Goal: Task Accomplishment & Management: Complete application form

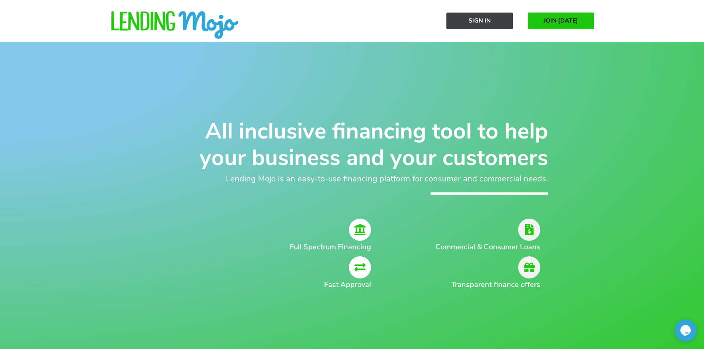
click at [475, 24] on span "Sign In" at bounding box center [479, 20] width 22 height 7
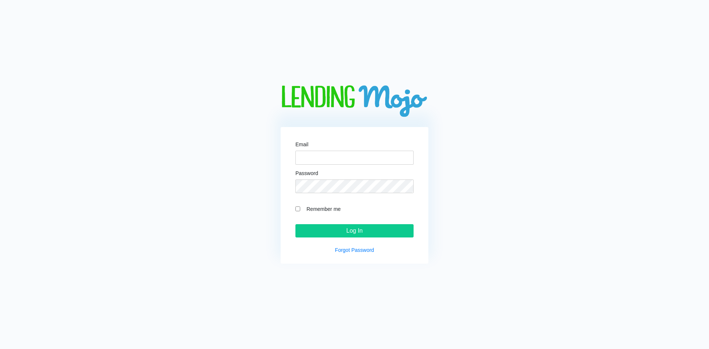
type input "[PERSON_NAME][EMAIL_ADDRESS][DOMAIN_NAME]"
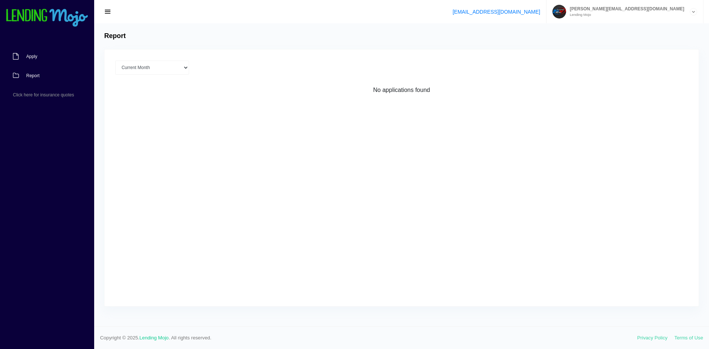
click at [21, 59] on link "Apply" at bounding box center [43, 56] width 87 height 19
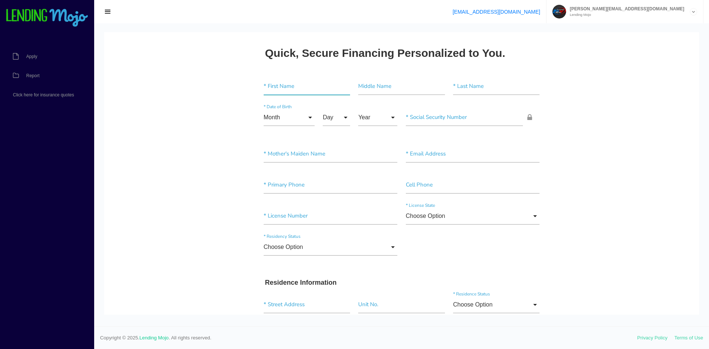
click at [278, 88] on input"] "text" at bounding box center [307, 86] width 86 height 17
type input"] "[PERSON_NAME]"
type input"] "R"
type input"] "[PERSON_NAME]"
click at [294, 115] on input "Month" at bounding box center [289, 117] width 51 height 17
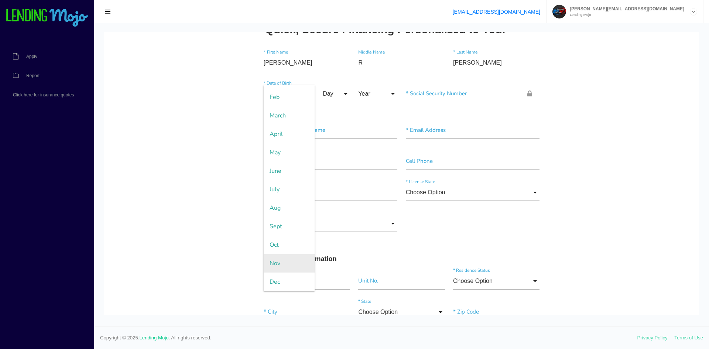
scroll to position [37, 0]
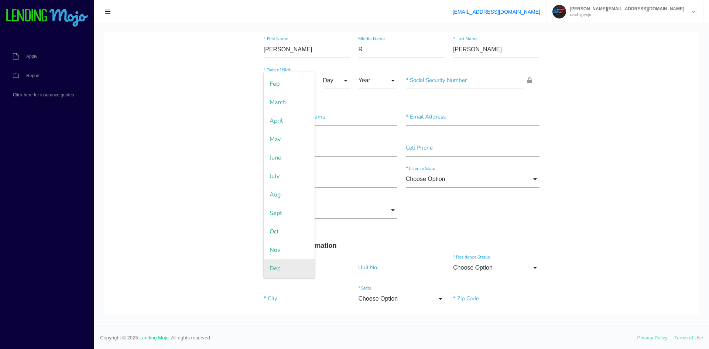
click at [274, 265] on span "Dec" at bounding box center [289, 268] width 51 height 18
type input "Dec"
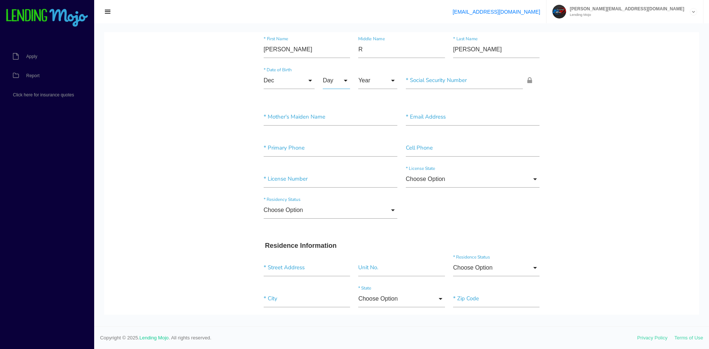
click at [332, 81] on input "Day" at bounding box center [336, 80] width 27 height 17
click at [335, 153] on span "4" at bounding box center [341, 155] width 37 height 18
type input "4"
click at [387, 78] on input "Year" at bounding box center [377, 80] width 39 height 17
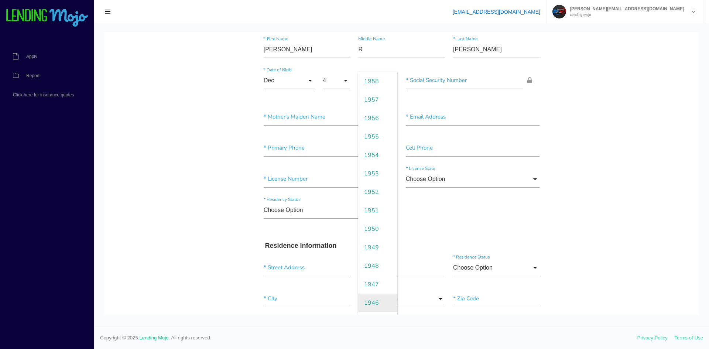
click at [372, 307] on span "1946" at bounding box center [377, 303] width 39 height 18
type input "1946"
click at [431, 83] on input"] "text" at bounding box center [464, 80] width 117 height 17
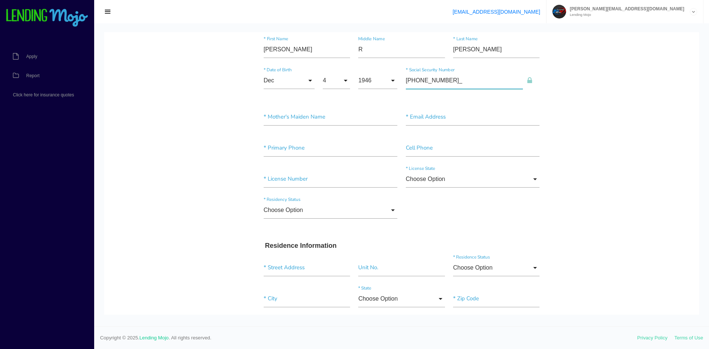
type input"] "146-36-5630"
type input"] "krieger"
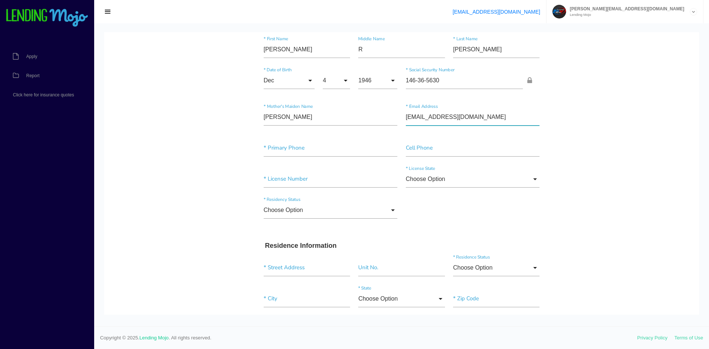
type input"] "waynek@atmc.net"
type input"] "(910) 599-0521"
type input"] "000031719695"
click at [494, 181] on input "Choose Option" at bounding box center [473, 179] width 134 height 17
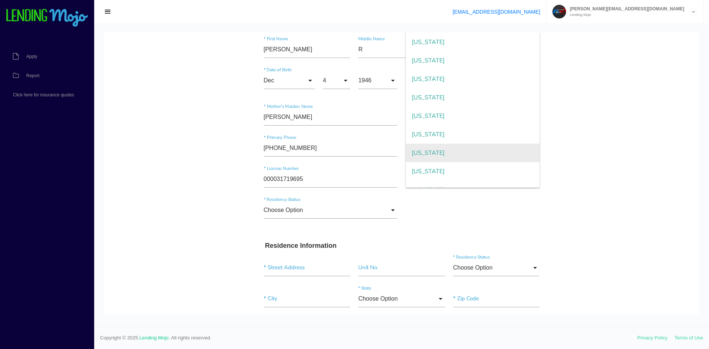
scroll to position [480, 0]
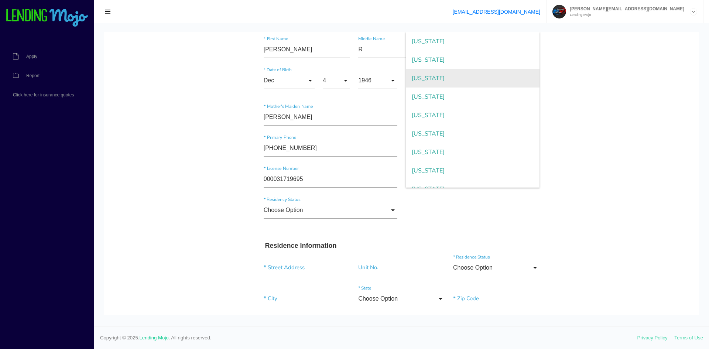
click at [434, 78] on span "North Carolina" at bounding box center [473, 78] width 134 height 18
type input "North Carolina"
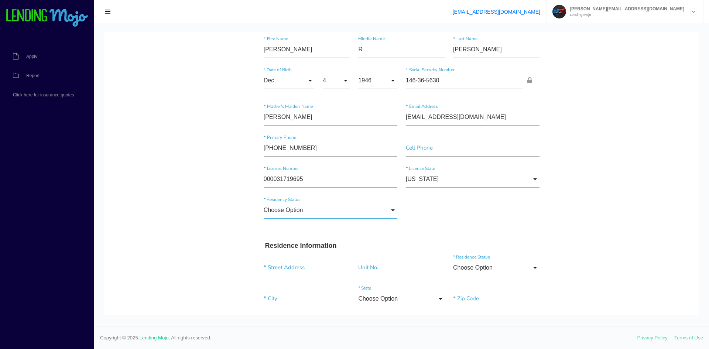
click at [303, 214] on input "Choose Option" at bounding box center [331, 210] width 134 height 17
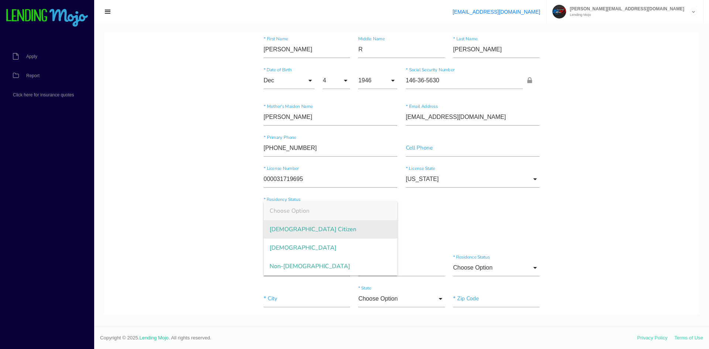
click at [308, 235] on span "US Citizen" at bounding box center [331, 229] width 134 height 18
type input "US Citizen"
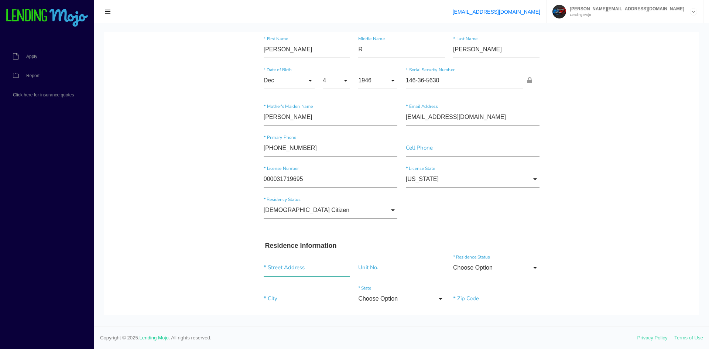
click at [312, 270] on input "text" at bounding box center [307, 267] width 86 height 17
type input "895 willow walk"
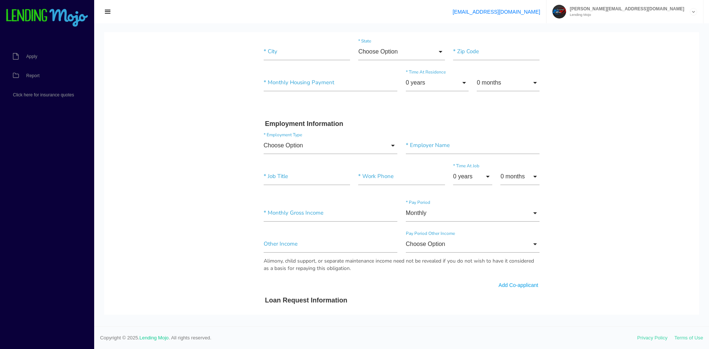
scroll to position [99, 0]
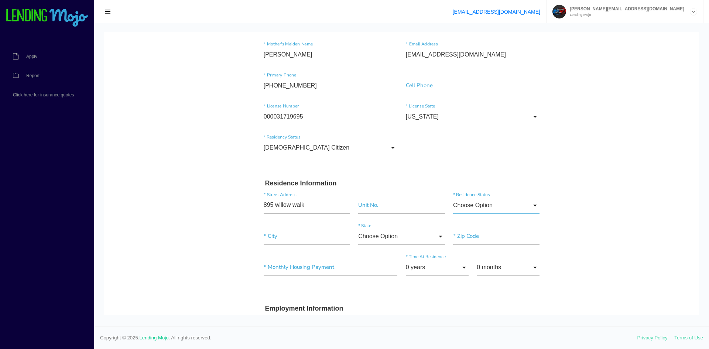
click at [493, 211] on input "Choose Option" at bounding box center [496, 205] width 86 height 17
click at [487, 226] on span "Own" at bounding box center [496, 224] width 86 height 18
type input "Own"
click at [291, 242] on input"] "text" at bounding box center [307, 236] width 86 height 17
type input"] "Calabash"
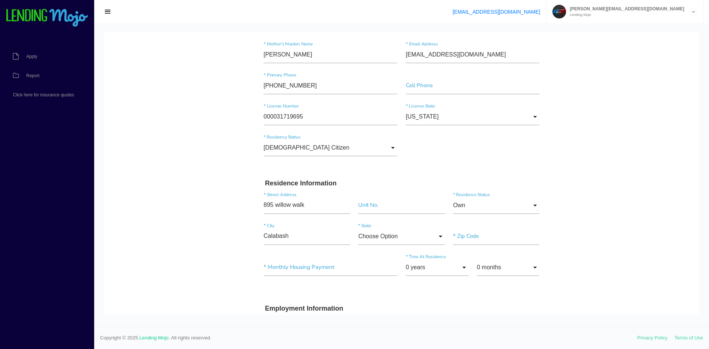
click at [379, 224] on div "Calabash * City Choose Option Choose Option Alaska Alabama Arkansas Arizona Cal…" at bounding box center [402, 237] width 284 height 31
click at [379, 228] on input "Choose Option" at bounding box center [401, 236] width 86 height 17
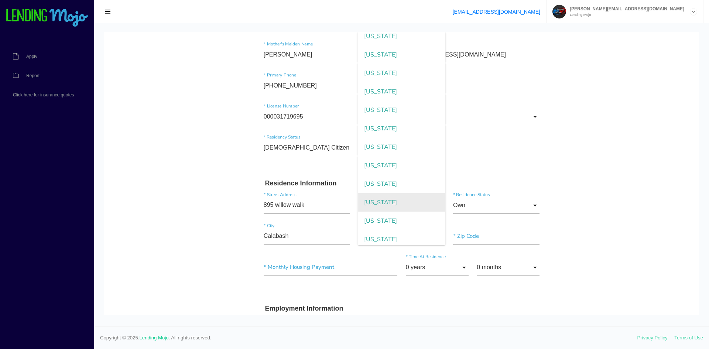
scroll to position [369, 0]
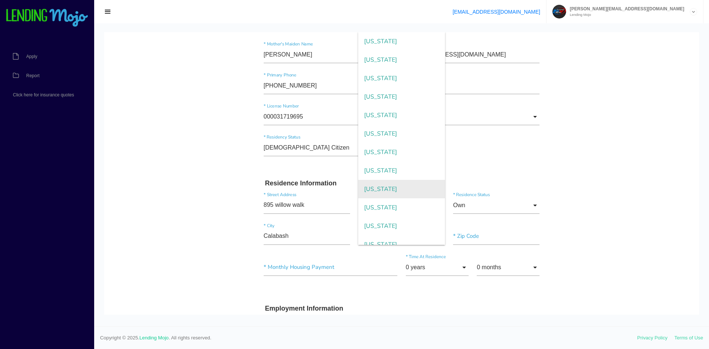
click at [383, 187] on span "North Carolina" at bounding box center [401, 189] width 86 height 18
type input "North Carolina"
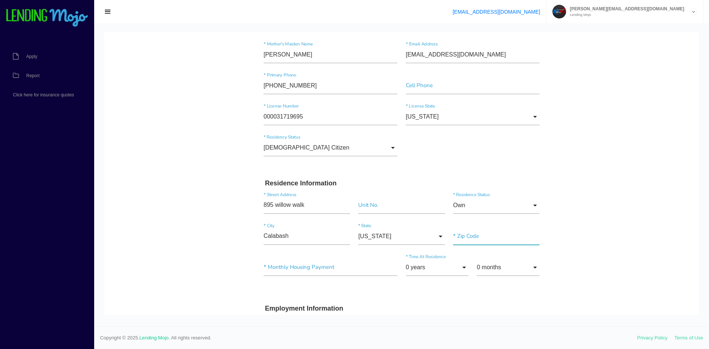
click at [453, 236] on input"] "text" at bounding box center [496, 236] width 86 height 17
type input"] "28467"
drag, startPoint x: 346, startPoint y: 264, endPoint x: 346, endPoint y: 270, distance: 6.6
click at [346, 268] on input"] "text" at bounding box center [331, 267] width 134 height 17
click at [421, 264] on input "0 years" at bounding box center [437, 267] width 63 height 17
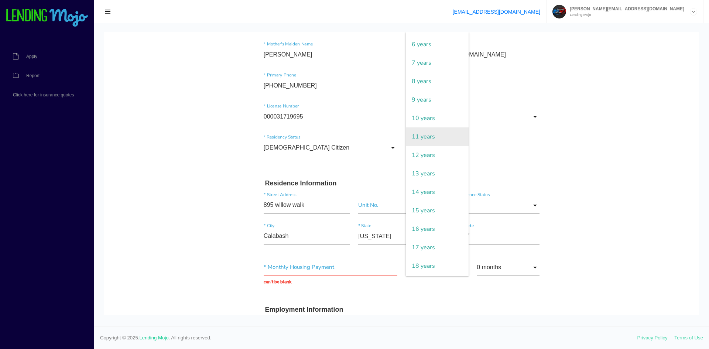
scroll to position [259, 0]
click at [424, 129] on span "19 years" at bounding box center [437, 133] width 63 height 18
type input "19 years"
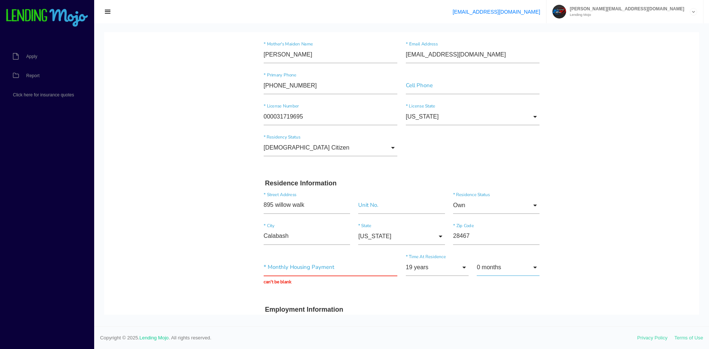
click at [502, 272] on input "0 months" at bounding box center [508, 267] width 63 height 17
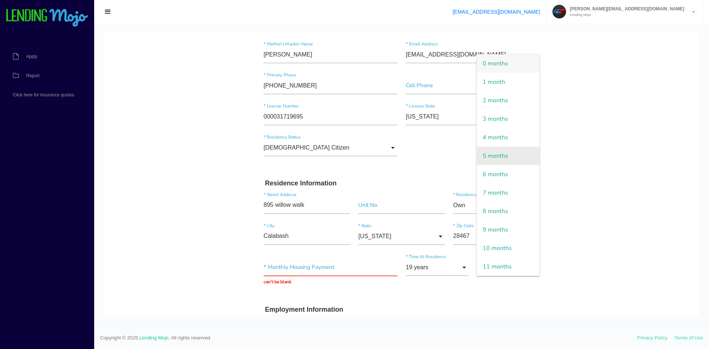
click at [508, 161] on span "5 months" at bounding box center [508, 156] width 63 height 18
type input "5 months"
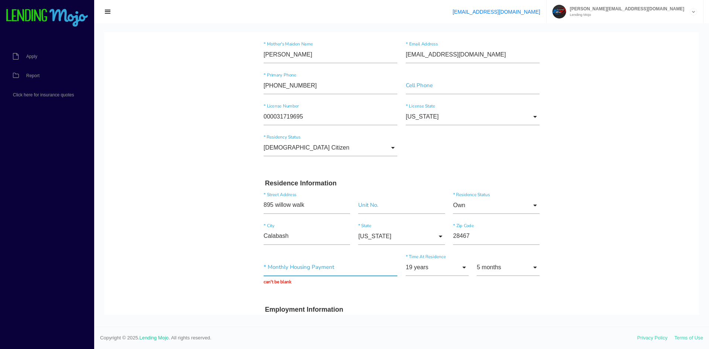
click at [275, 267] on input "text" at bounding box center [331, 267] width 134 height 17
type input "$0.00"
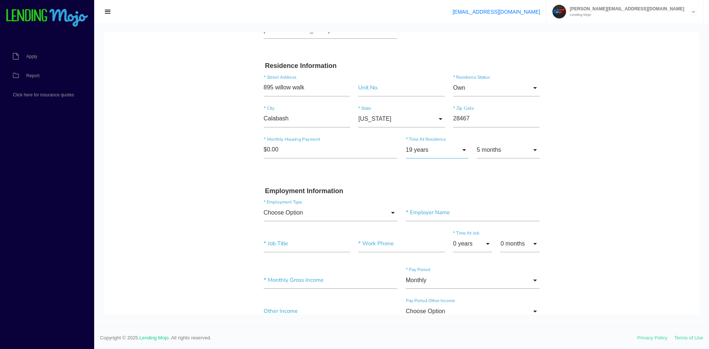
scroll to position [247, 0]
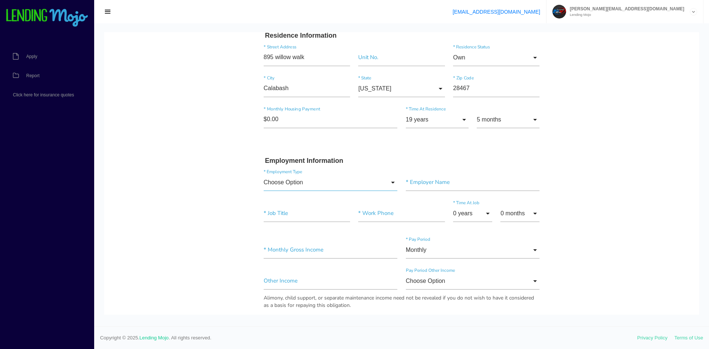
click at [280, 184] on input "Choose Option" at bounding box center [331, 182] width 134 height 17
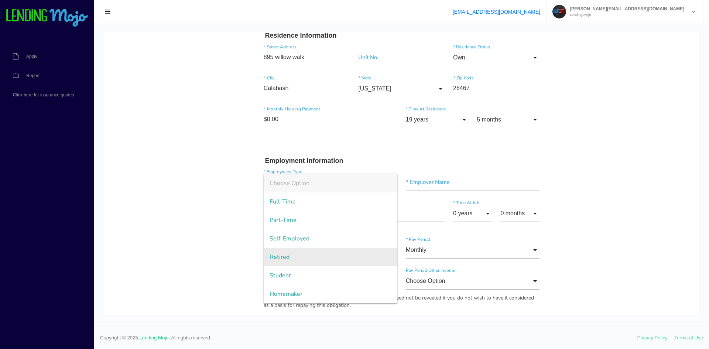
click at [292, 255] on span "Retired" at bounding box center [331, 257] width 134 height 18
type input "Retired"
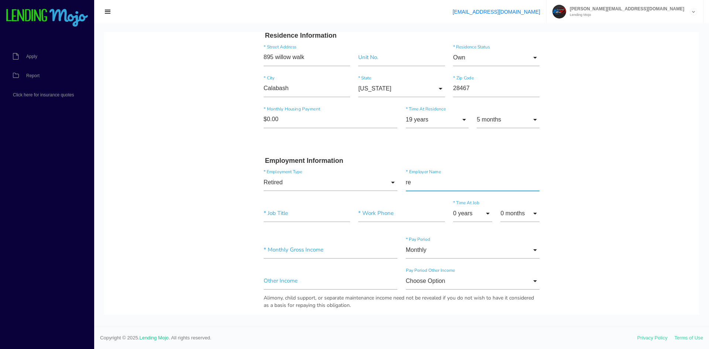
type input"] "r"
type input"] "Retired fire department"
type input"] "Retired"
type input"] "(910) 599-0521"
click at [470, 222] on input "0 years" at bounding box center [472, 213] width 39 height 17
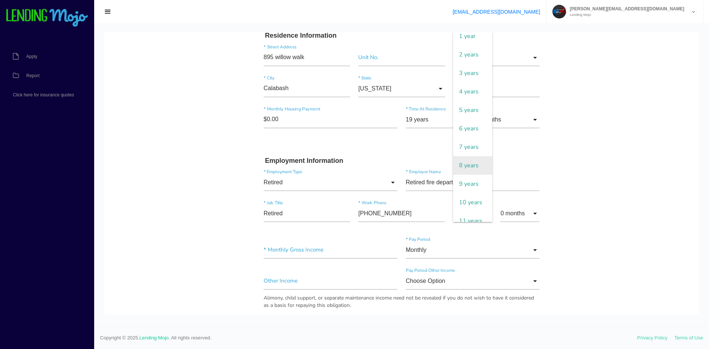
scroll to position [37, 0]
click at [465, 198] on span "10 years" at bounding box center [472, 189] width 39 height 18
type input "10 years"
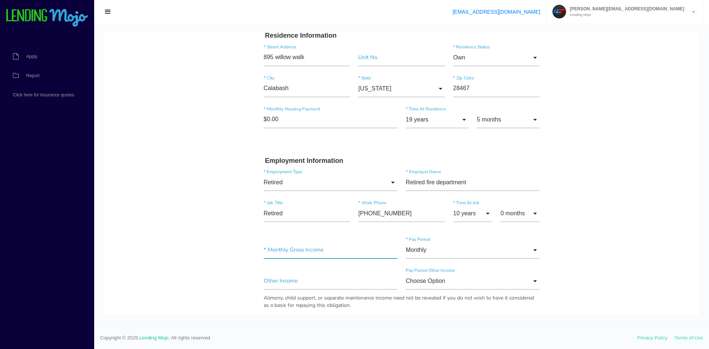
click at [314, 257] on input"] "text" at bounding box center [331, 250] width 134 height 17
type input"] "$8,000.00"
click at [309, 281] on input"] "text" at bounding box center [331, 281] width 134 height 17
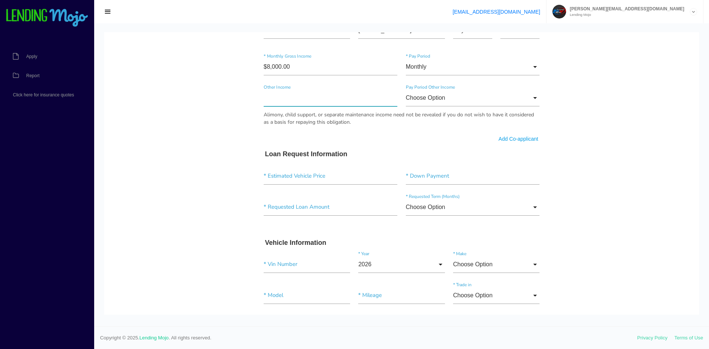
scroll to position [432, 0]
click at [304, 174] on input"] "text" at bounding box center [331, 174] width 134 height 17
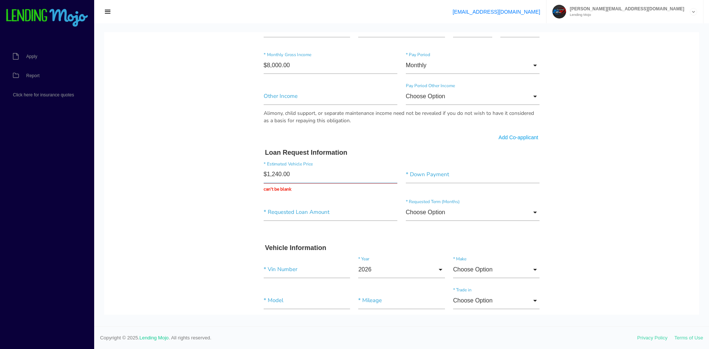
type input "$12,405.00"
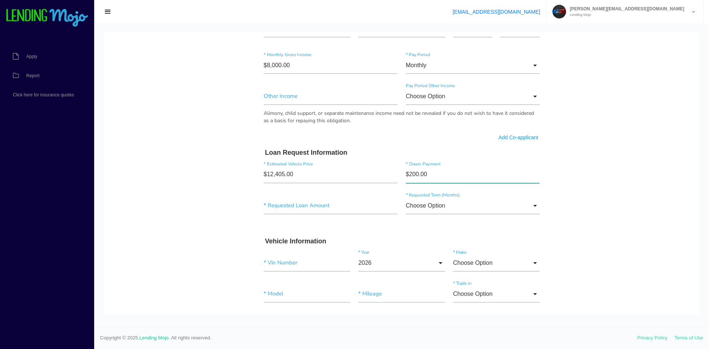
type input"] "$2,000.00"
click at [320, 204] on input"] "$11,917.43" at bounding box center [331, 205] width 134 height 17
type input"] "$11,917.34"
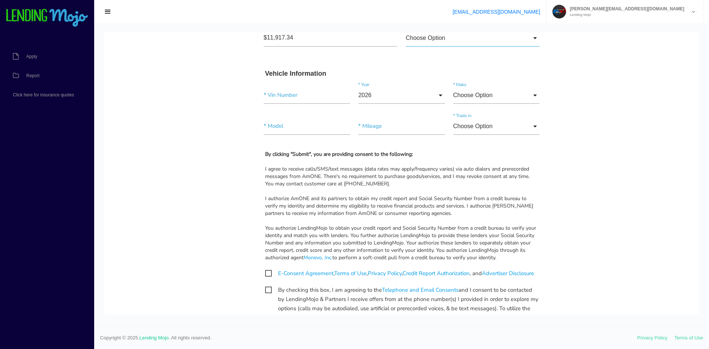
scroll to position [531, 0]
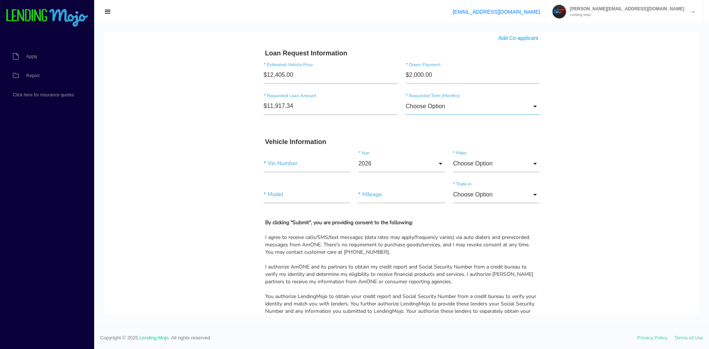
click at [423, 106] on input "Choose Option" at bounding box center [473, 106] width 134 height 17
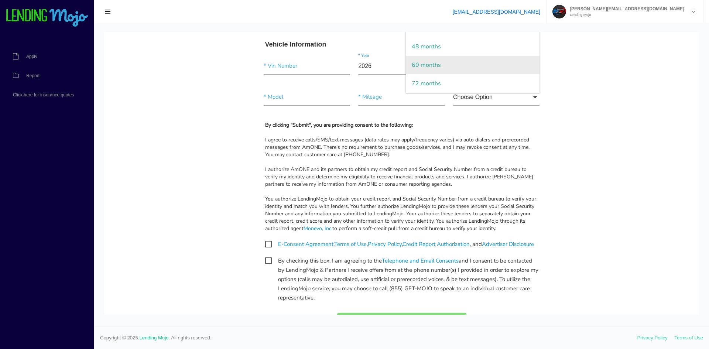
scroll to position [605, 0]
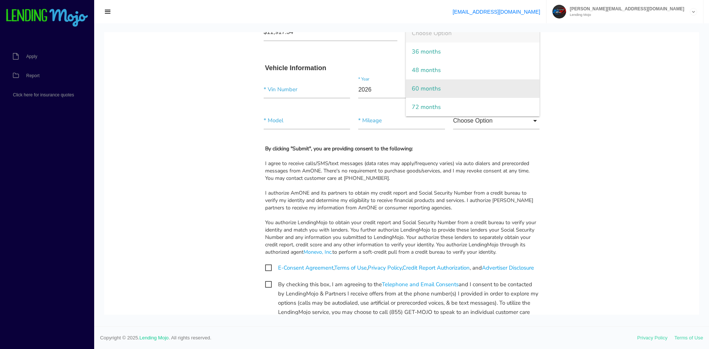
click at [428, 91] on span "60 months" at bounding box center [473, 88] width 134 height 18
type input "60 months"
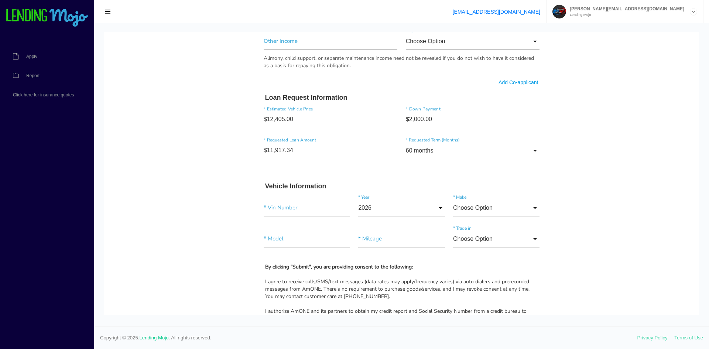
scroll to position [486, 0]
click at [293, 211] on input"] "text" at bounding box center [307, 208] width 86 height 17
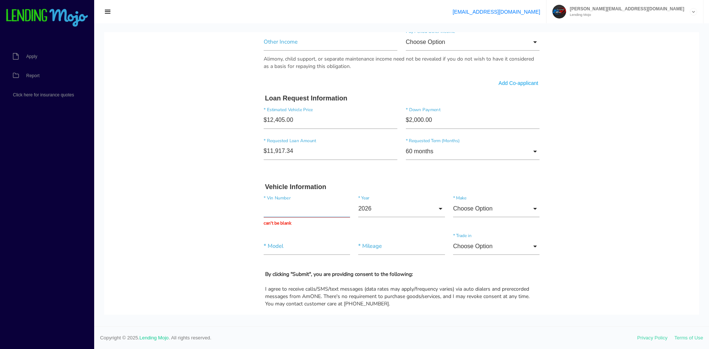
paste input "WMWZP3C53CT296286"
type input "WMWZP3C53CT296286"
click at [416, 212] on input "2026" at bounding box center [401, 208] width 86 height 17
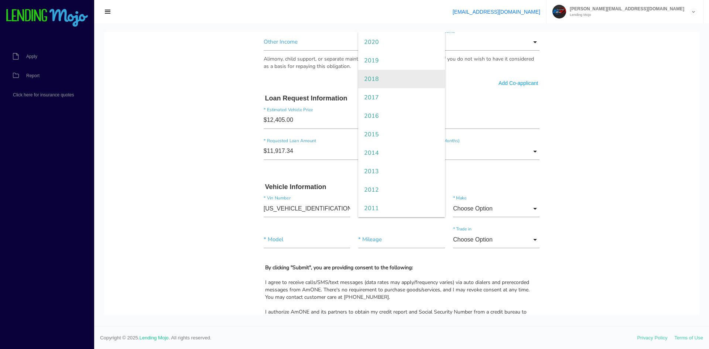
scroll to position [111, 0]
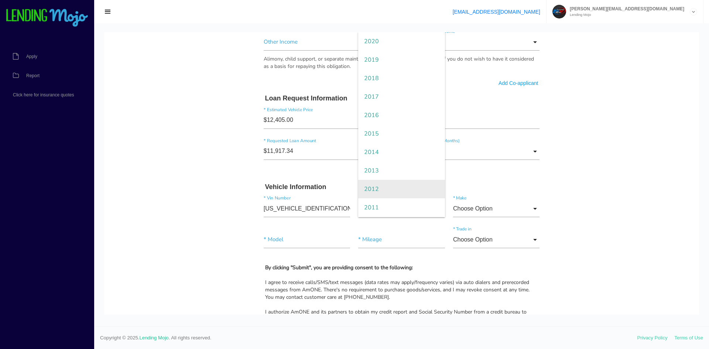
click at [398, 193] on span "2012" at bounding box center [401, 189] width 86 height 18
type input "2012"
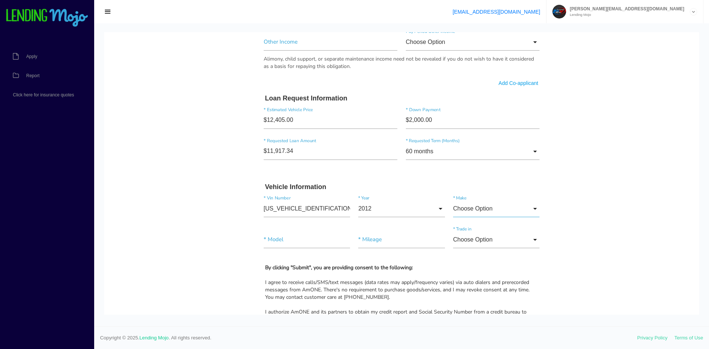
click at [467, 214] on input "Choose Option" at bounding box center [496, 208] width 86 height 17
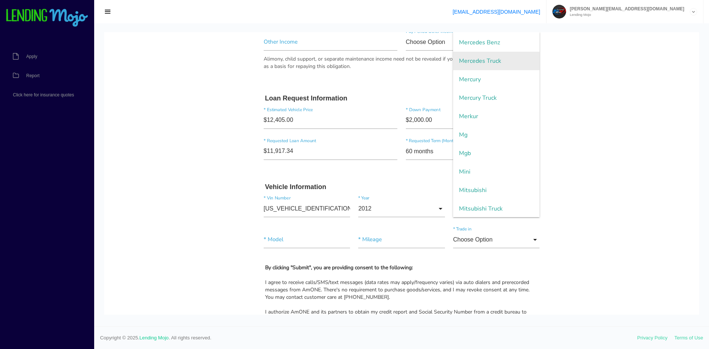
scroll to position [1108, 0]
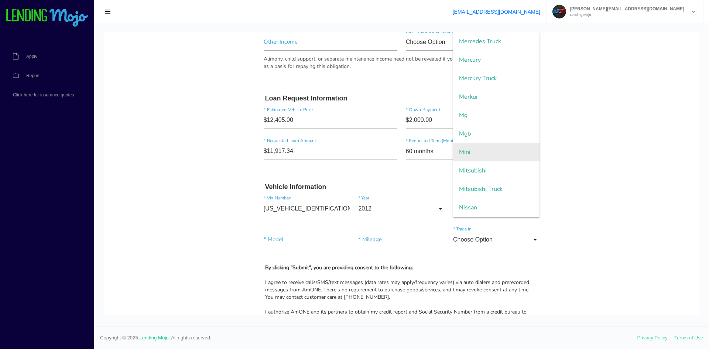
click at [480, 158] on span "Mini" at bounding box center [496, 152] width 86 height 18
type input "Mini"
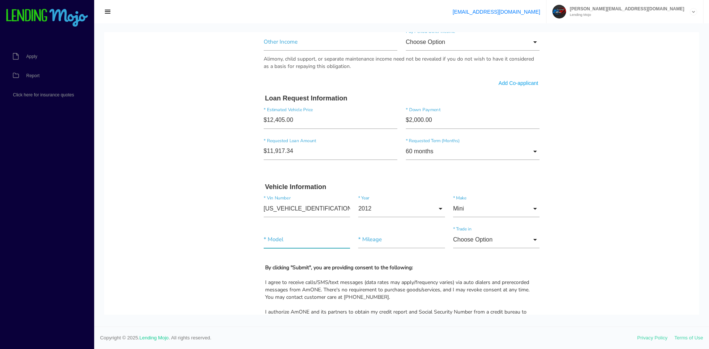
click at [300, 243] on input"] "text" at bounding box center [307, 239] width 86 height 17
type input"] "Cooper"
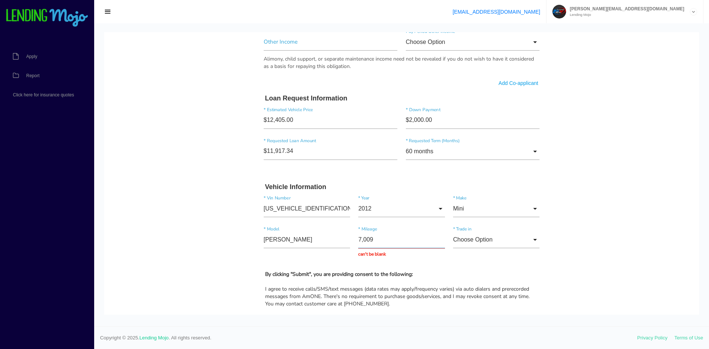
type input "70,098"
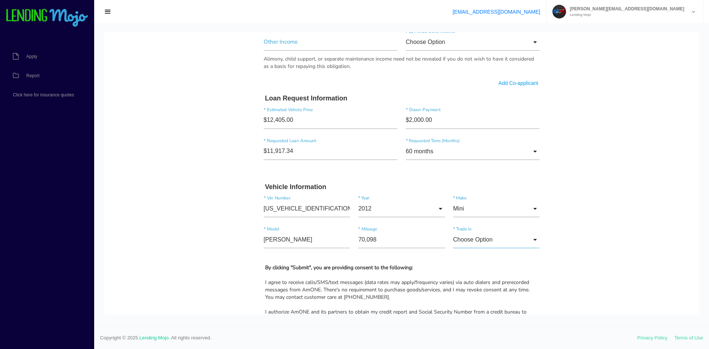
click at [506, 237] on input "Choose Option" at bounding box center [496, 239] width 86 height 17
click at [474, 272] on span "No" at bounding box center [496, 277] width 86 height 18
type input "No"
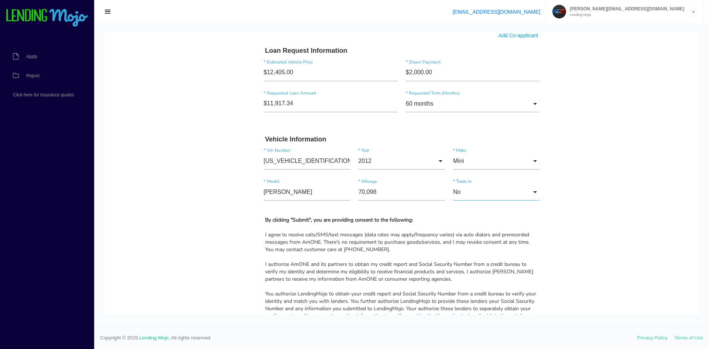
scroll to position [634, 0]
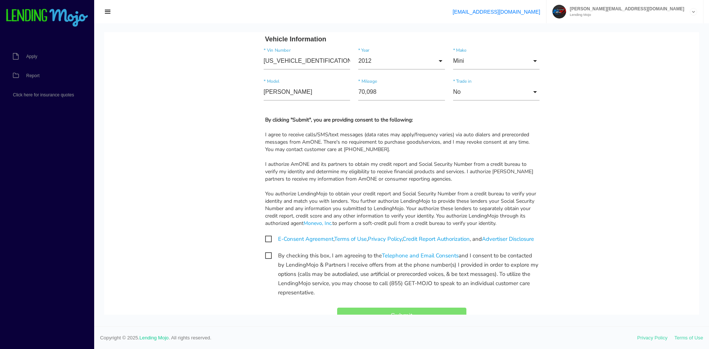
click at [265, 239] on span "E-Consent Agreement , Terms of Use , Privacy Policy , Credit Report Authorizati…" at bounding box center [399, 239] width 269 height 9
checkbox input "true"
click at [265, 260] on span "By checking this box, I am agreeing to the Telephone and Email Consents and I c…" at bounding box center [401, 255] width 273 height 9
checkbox input "true"
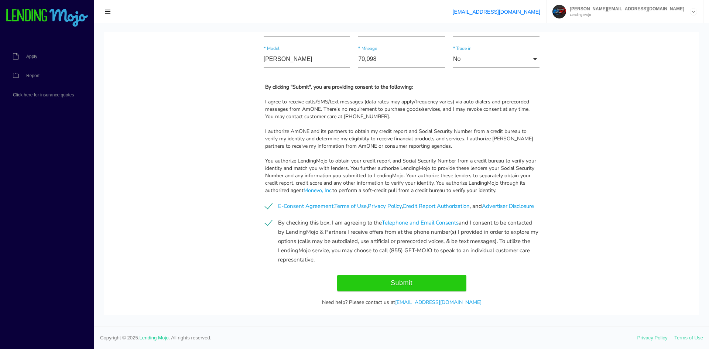
scroll to position [696, 0]
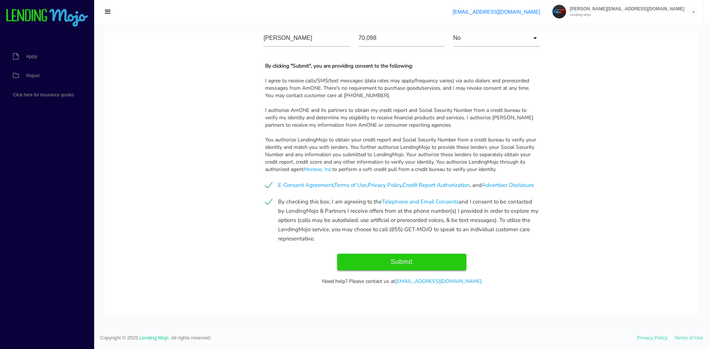
click at [438, 270] on input "Submit" at bounding box center [401, 262] width 129 height 17
type input "Submitting..."
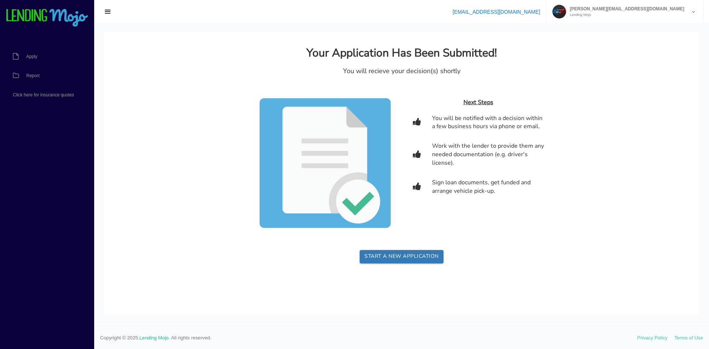
scroll to position [0, 0]
click at [106, 10] on span "button" at bounding box center [107, 12] width 7 height 8
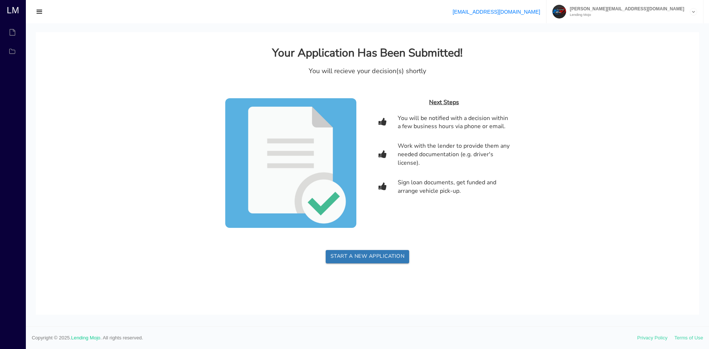
click at [436, 278] on html "Your Application Has Been Submitted! You will recieve your decision(s) shortly …" at bounding box center [367, 155] width 663 height 246
click at [40, 11] on span "button" at bounding box center [39, 12] width 7 height 8
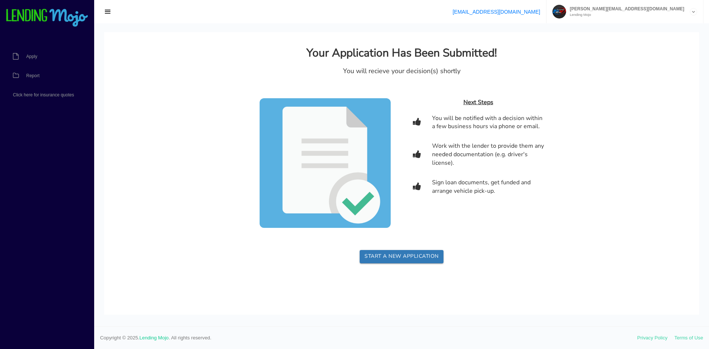
click at [37, 15] on img at bounding box center [47, 18] width 83 height 18
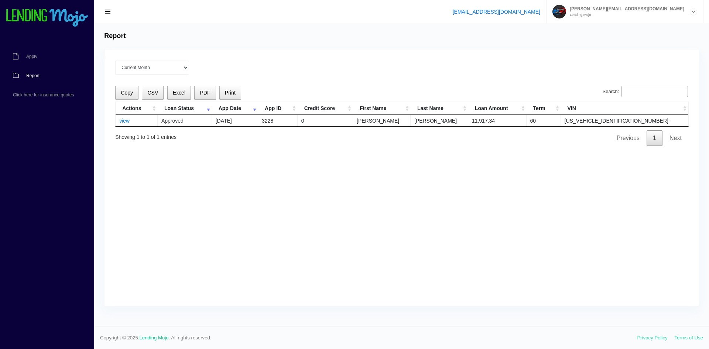
click at [194, 192] on div "Current Month Aug 2025 Jul 2025 Jun 2025 May 2025 Apr 2025 All time Loading Cop…" at bounding box center [402, 177] width 594 height 257
click at [399, 238] on div "Current Month Aug 2025 Jul 2025 Jun 2025 May 2025 Apr 2025 All time Loading Cop…" at bounding box center [402, 177] width 594 height 257
click at [125, 123] on link "view" at bounding box center [124, 121] width 10 height 6
